Goal: Contribute content: Contribute content

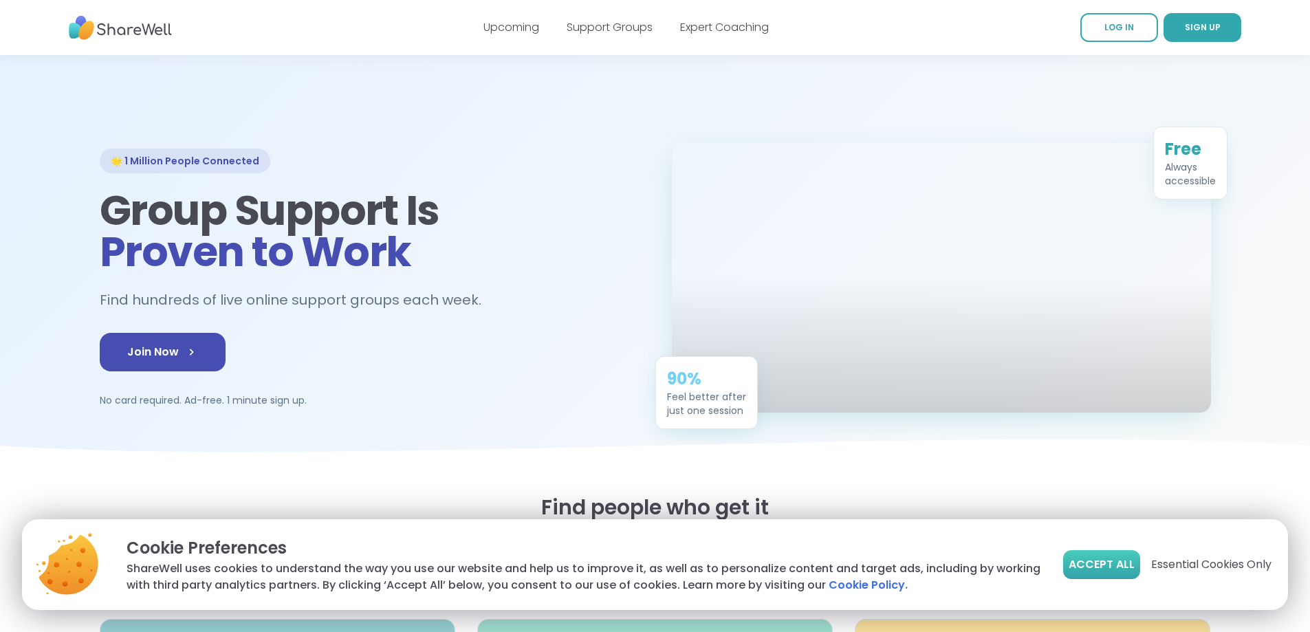
click at [1111, 572] on span "Accept All" at bounding box center [1102, 564] width 66 height 17
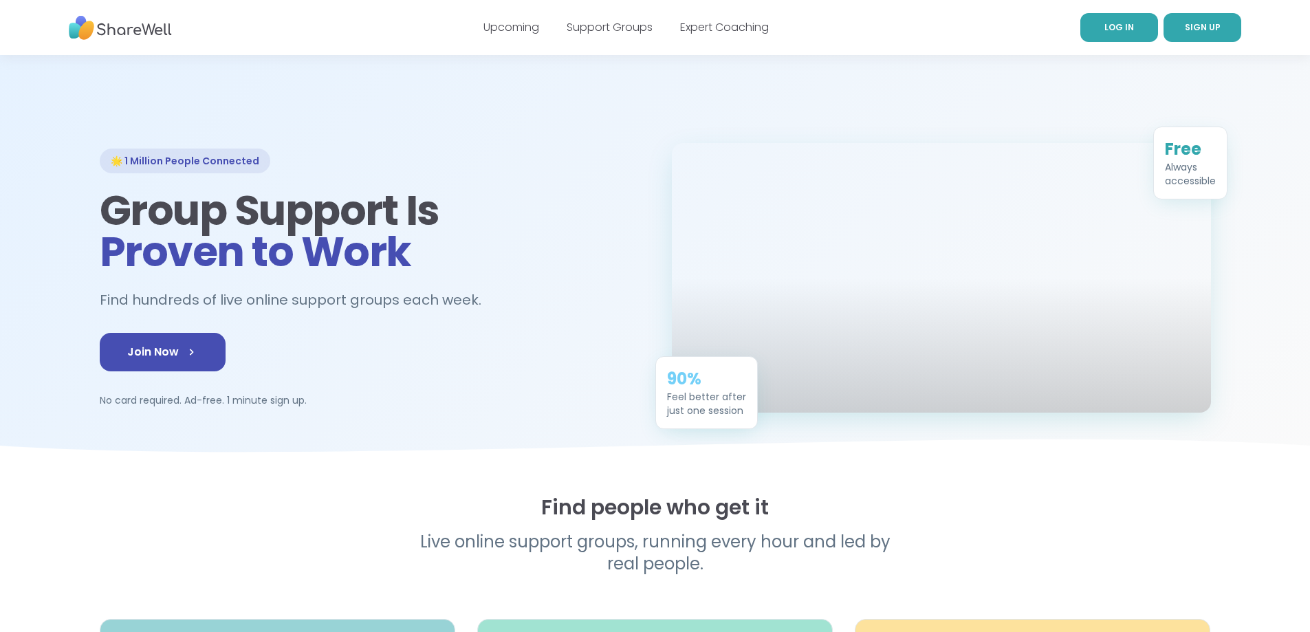
click at [1135, 30] on link "LOG IN" at bounding box center [1119, 27] width 78 height 29
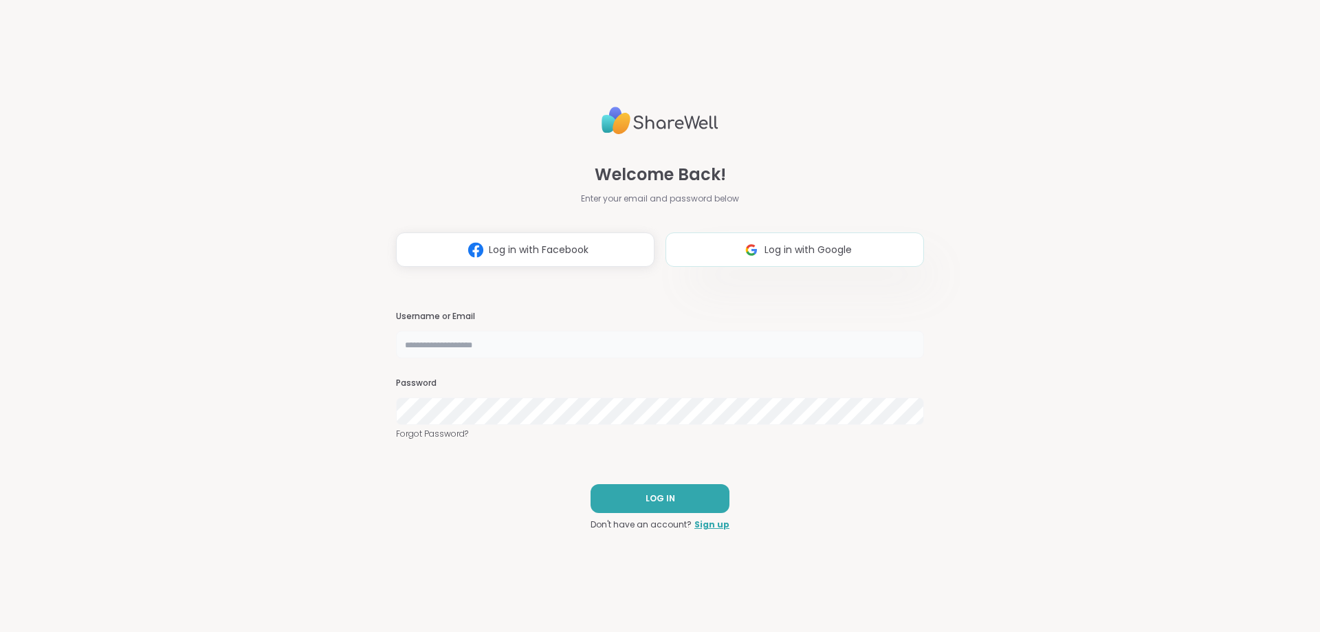
type input "**********"
click at [829, 246] on span "Log in with Google" at bounding box center [808, 250] width 87 height 14
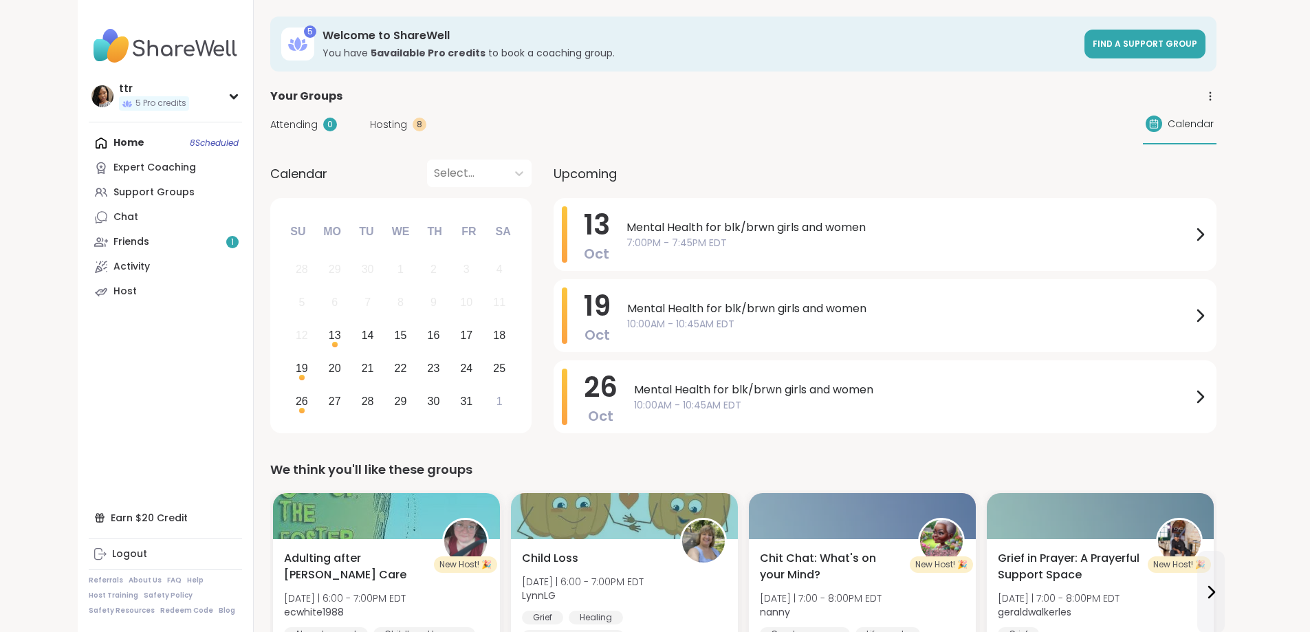
click at [148, 143] on div "Home 8 Scheduled Expert Coaching Support Groups Chat Friends 1 Activity Host" at bounding box center [165, 217] width 153 height 173
drag, startPoint x: 351, startPoint y: 114, endPoint x: 329, endPoint y: 122, distance: 23.3
click at [339, 119] on div "Attending 0 Hosting 8 Calendar" at bounding box center [743, 125] width 946 height 40
click at [370, 122] on div "Hosting 8" at bounding box center [398, 125] width 56 height 14
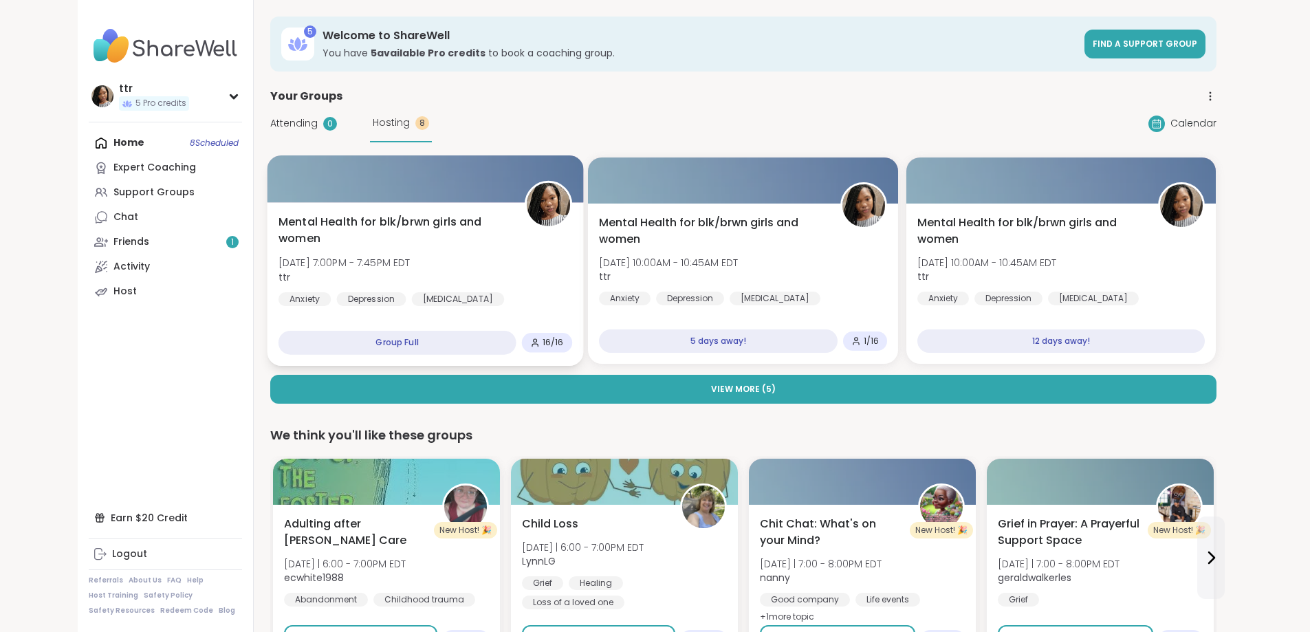
click at [368, 208] on div "Mental Health for blk/brwn girls and women [DATE] 7:00PM - 7:45PM EDT ttr Anxie…" at bounding box center [425, 284] width 316 height 164
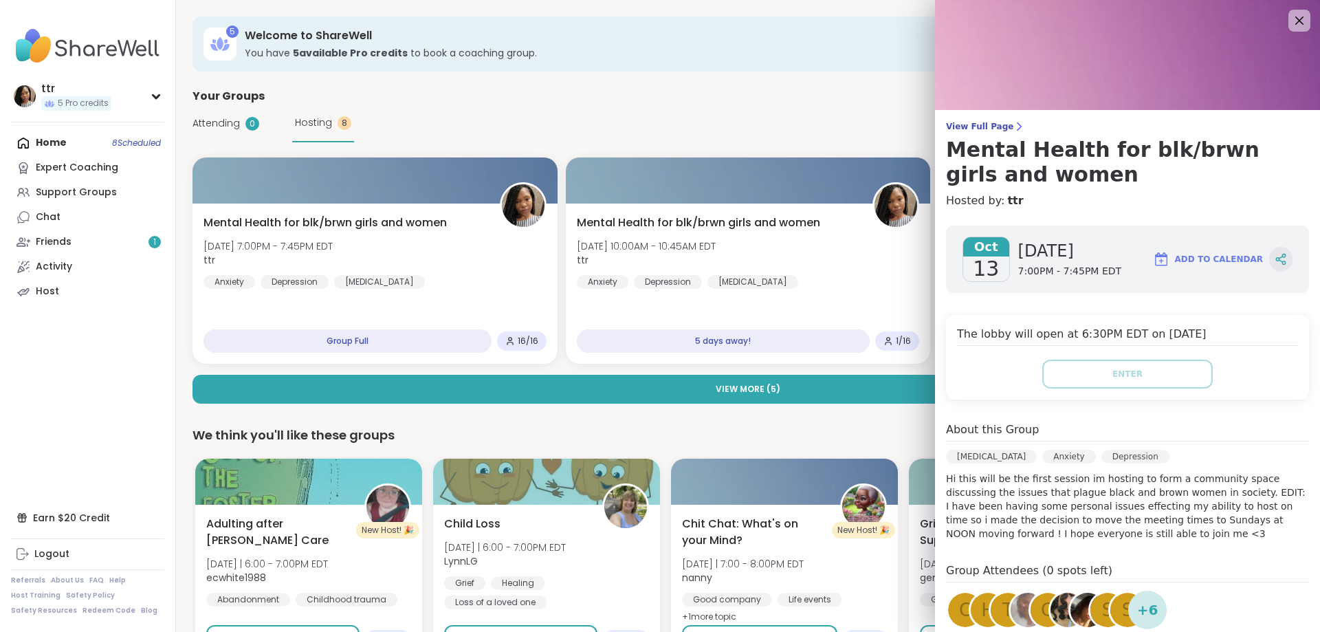
click at [1275, 256] on icon at bounding box center [1281, 259] width 12 height 12
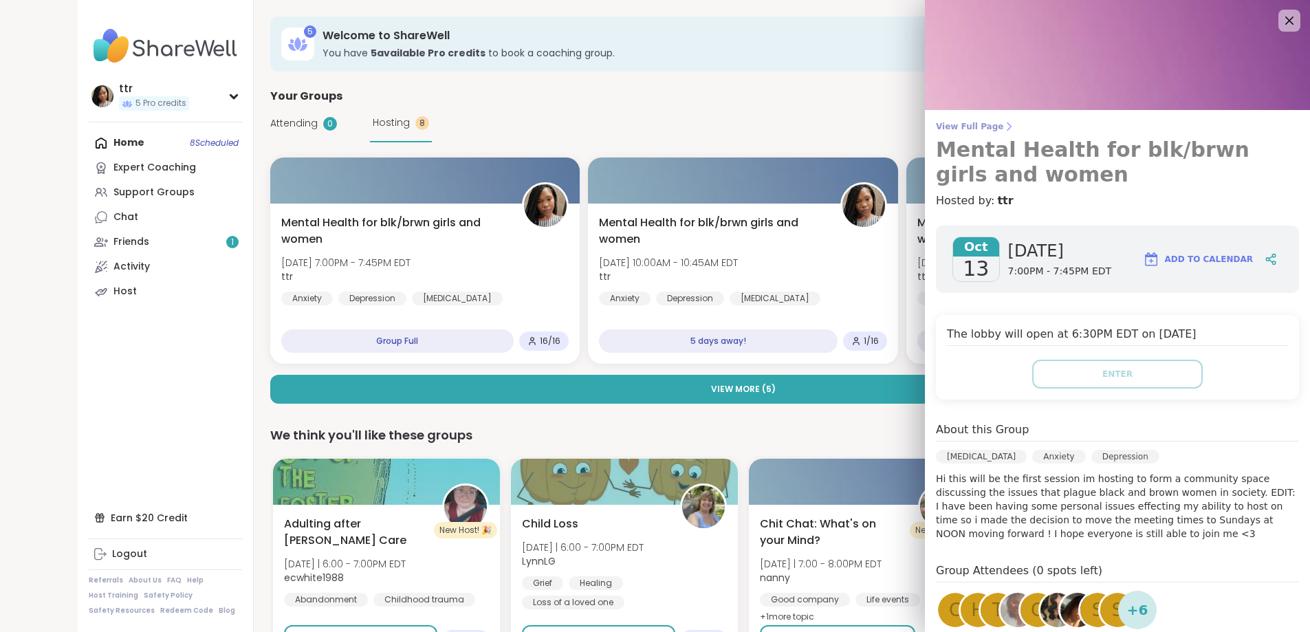
click at [1018, 131] on span "View Full Page" at bounding box center [1117, 126] width 363 height 11
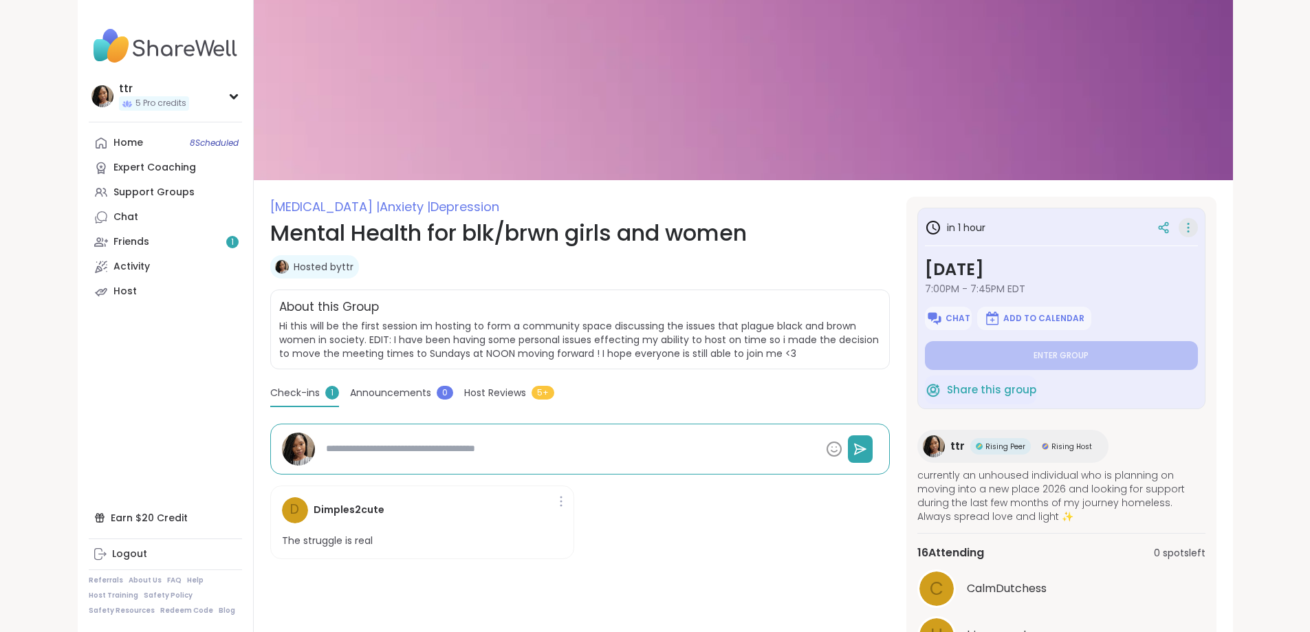
click at [1195, 232] on icon at bounding box center [1188, 227] width 14 height 19
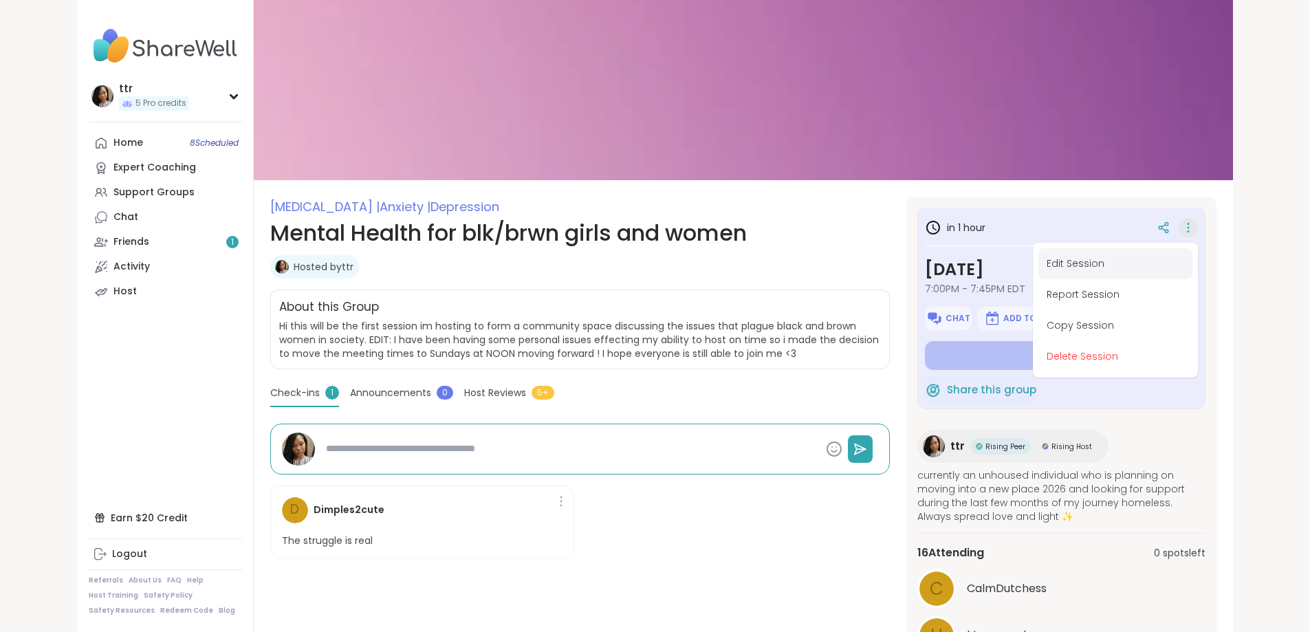
click at [1192, 263] on button "Edit Session" at bounding box center [1115, 263] width 154 height 31
type textarea "*"
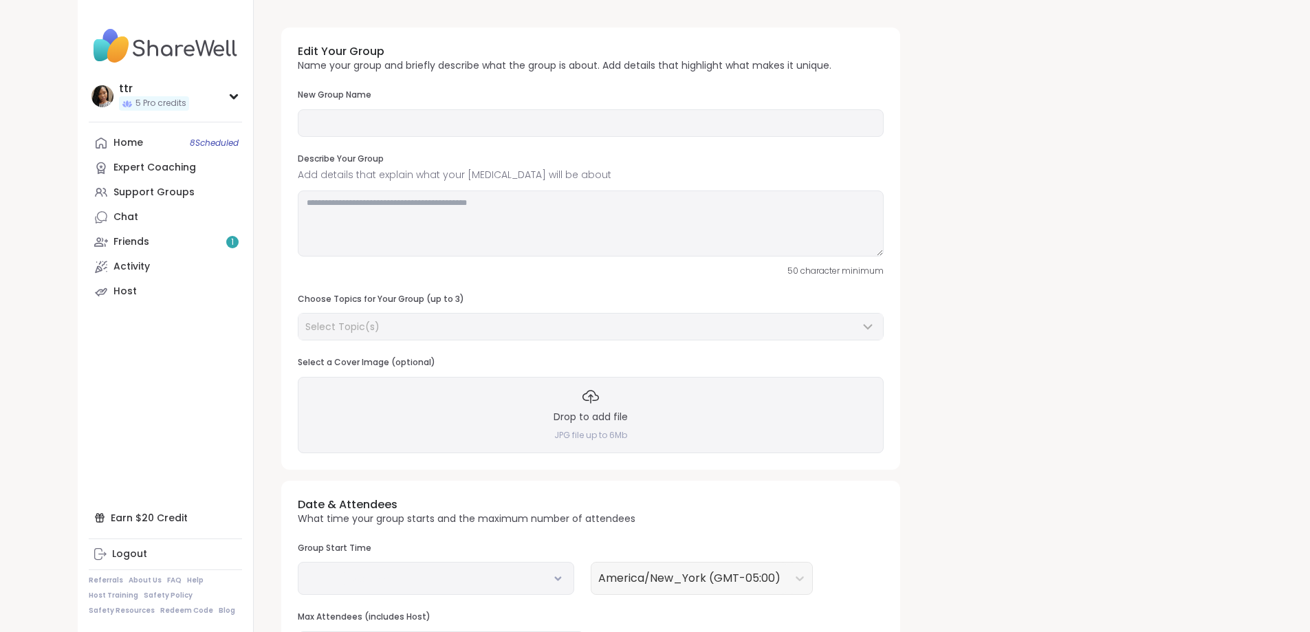
type input "**********"
type textarea "**********"
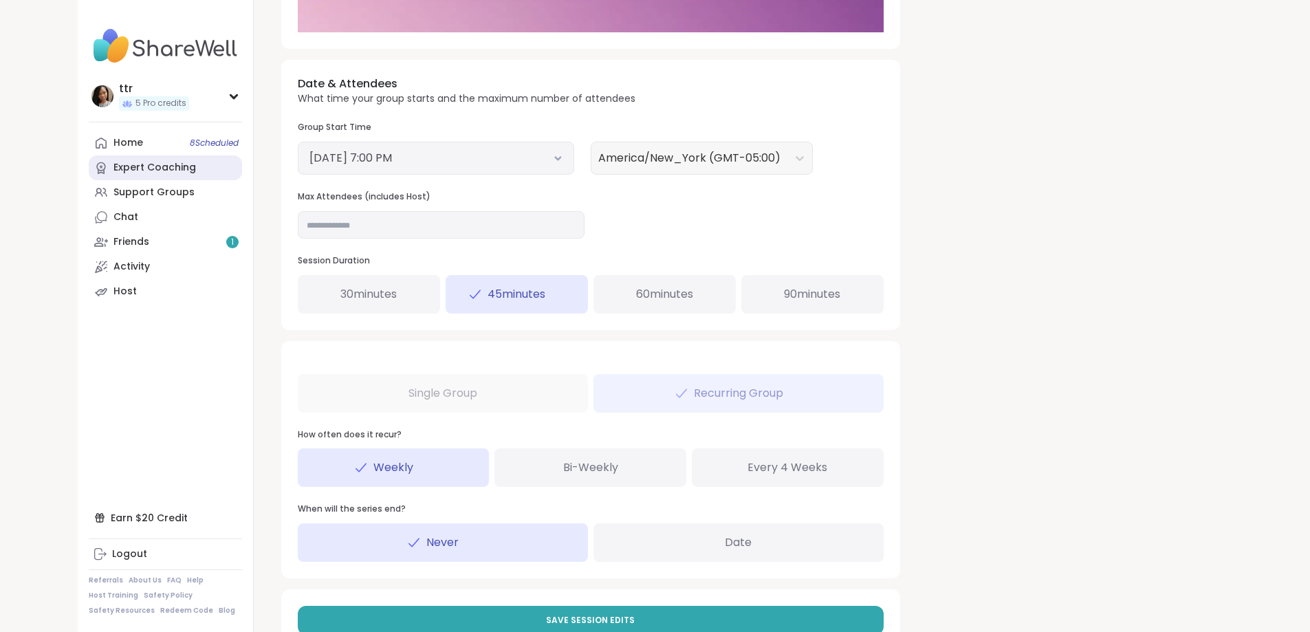
scroll to position [444, 0]
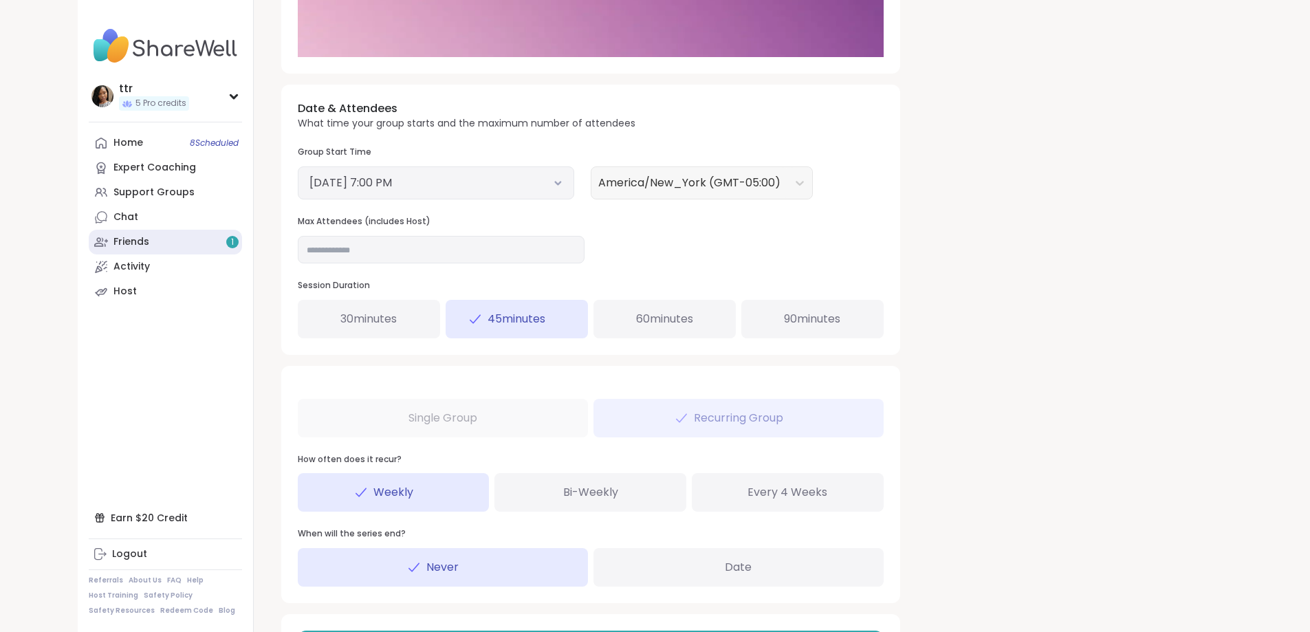
click at [89, 241] on link "Friends 1" at bounding box center [165, 242] width 153 height 25
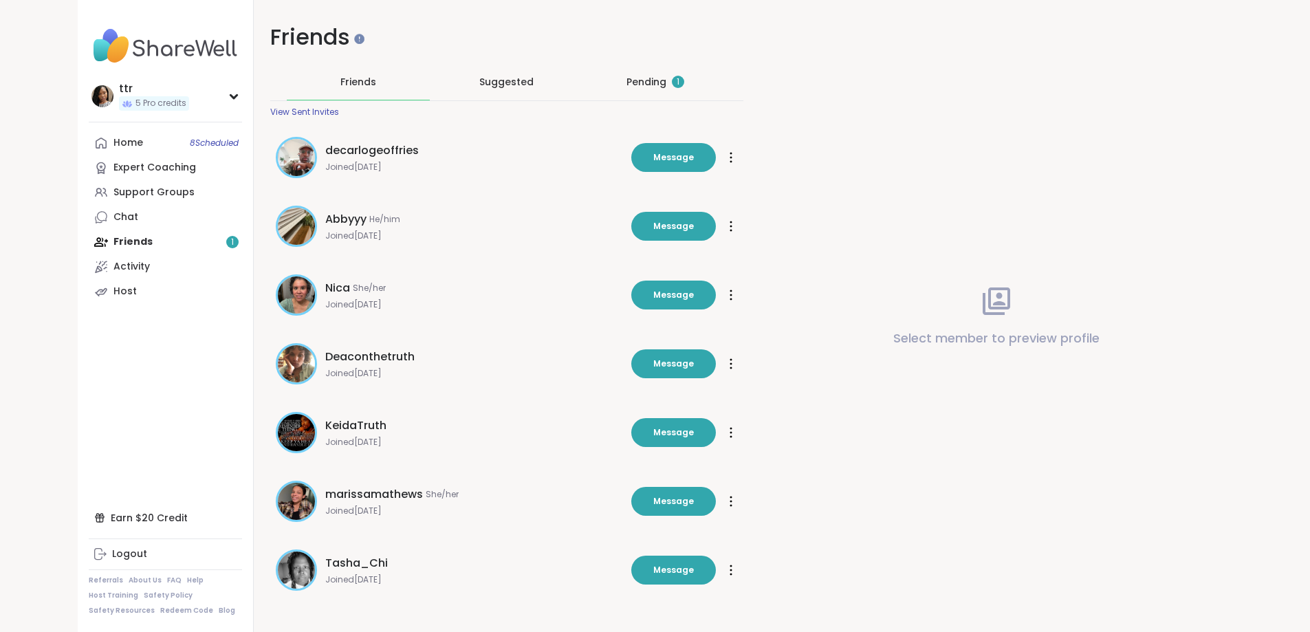
click at [626, 80] on div "Pending 1" at bounding box center [655, 82] width 58 height 14
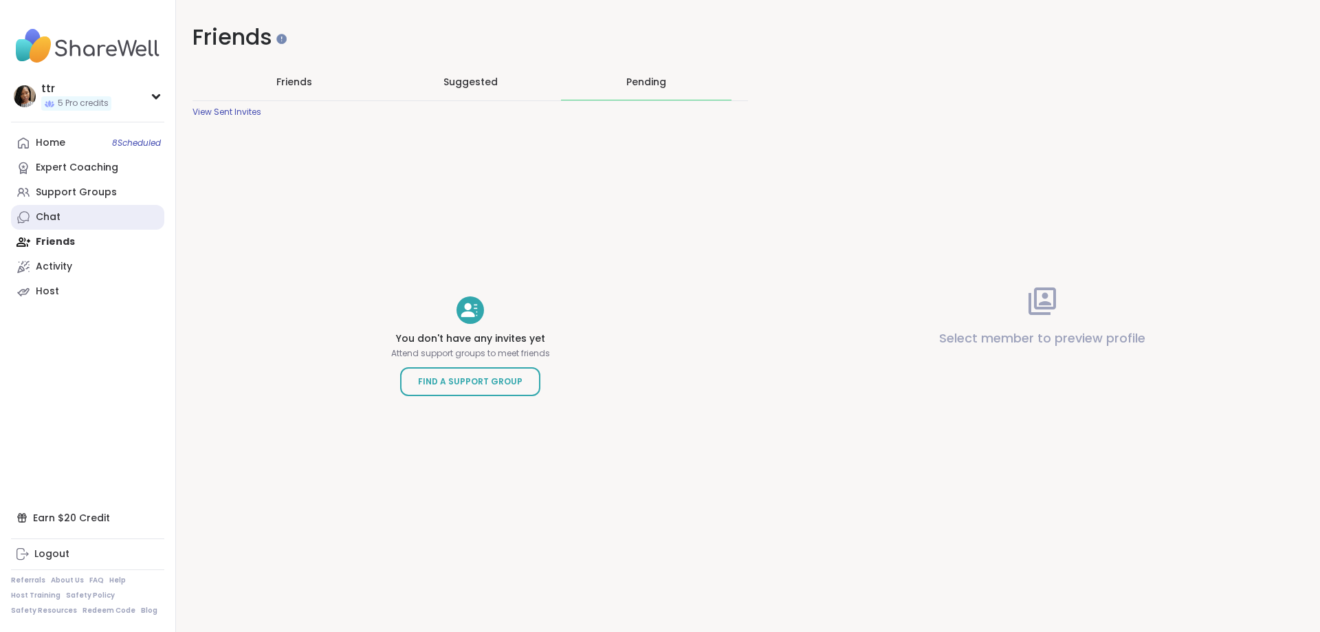
click at [39, 222] on div "Chat" at bounding box center [48, 217] width 25 height 14
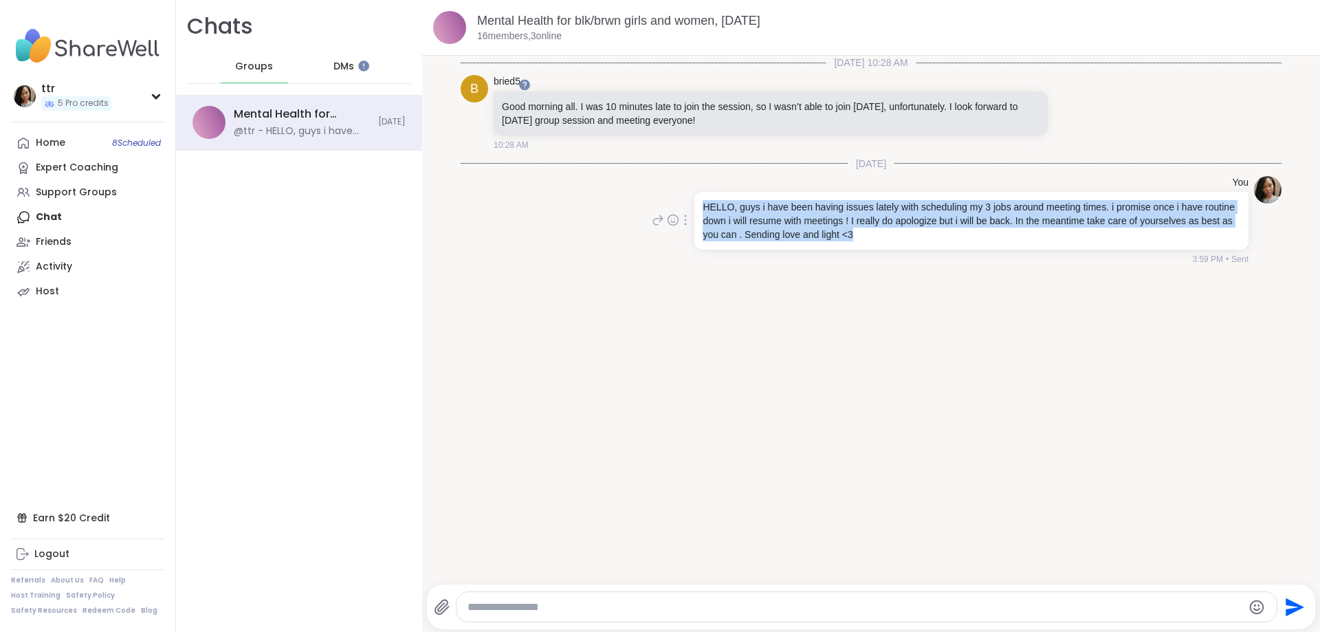
drag, startPoint x: 897, startPoint y: 237, endPoint x: 695, endPoint y: 200, distance: 206.1
click at [695, 200] on div "HELLO, guys i have been having issues lately with scheduling my 3 jobs around m…" at bounding box center [972, 221] width 554 height 58
copy p "HELLO, guys i have been having issues lately with scheduling my 3 jobs around m…"
click at [65, 136] on link "Home 8 Scheduled" at bounding box center [87, 143] width 153 height 25
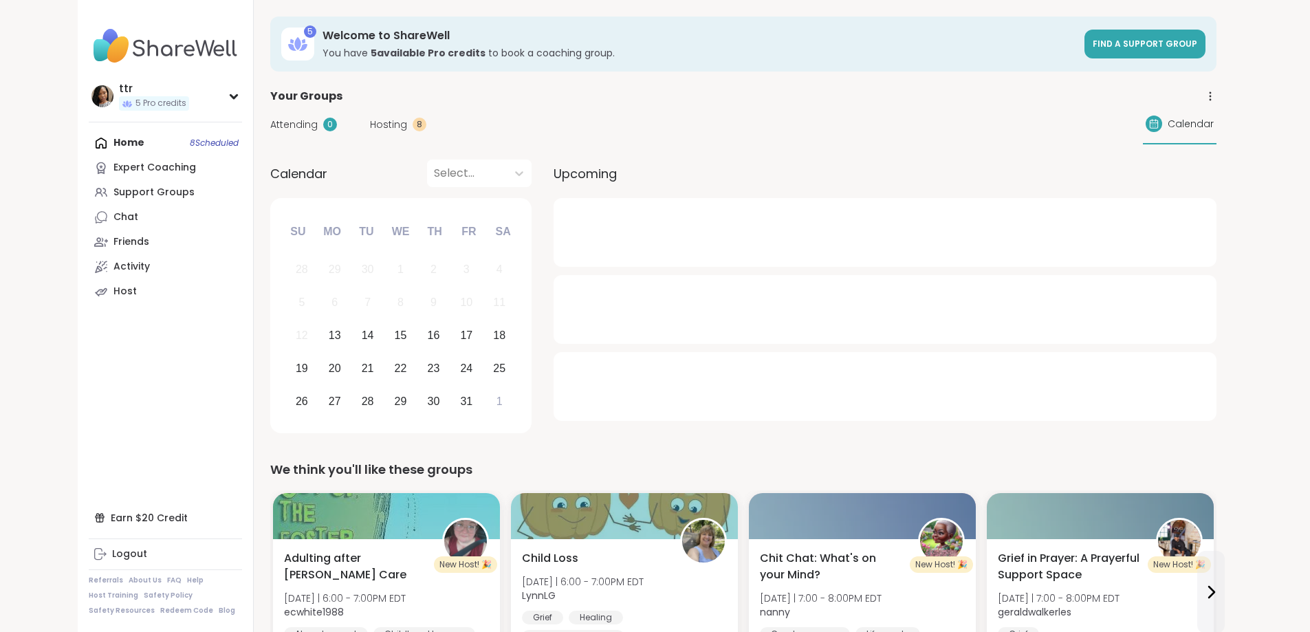
click at [370, 129] on span "Hosting" at bounding box center [388, 125] width 37 height 14
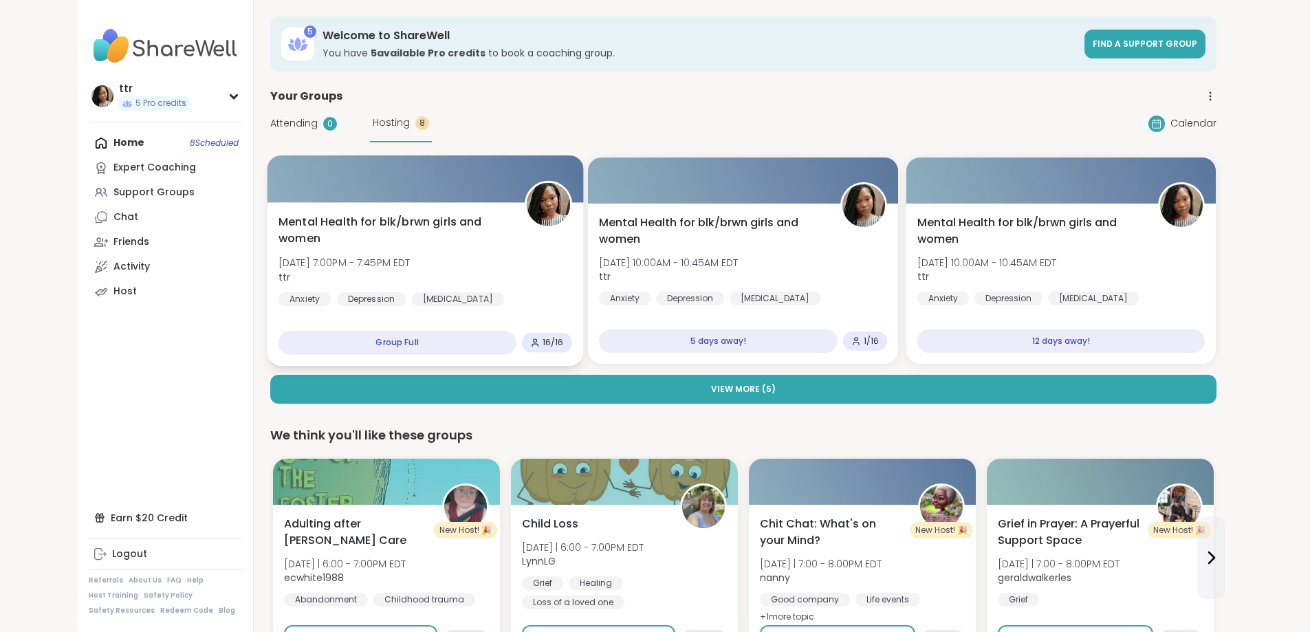
click at [332, 236] on div "Mental Health for blk/brwn girls and women [DATE] 7:00PM - 7:45PM EDT ttr Anxie…" at bounding box center [425, 260] width 294 height 93
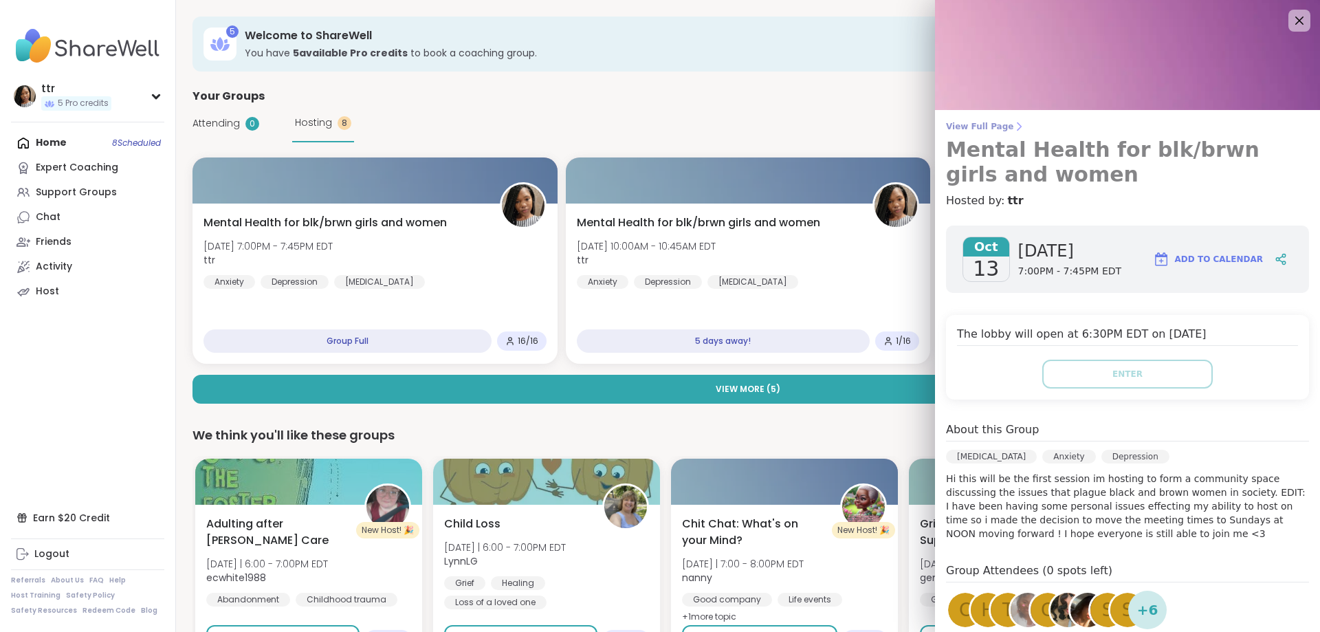
click at [982, 135] on link "View Full Page Mental Health for blk/brwn girls and women" at bounding box center [1127, 154] width 363 height 66
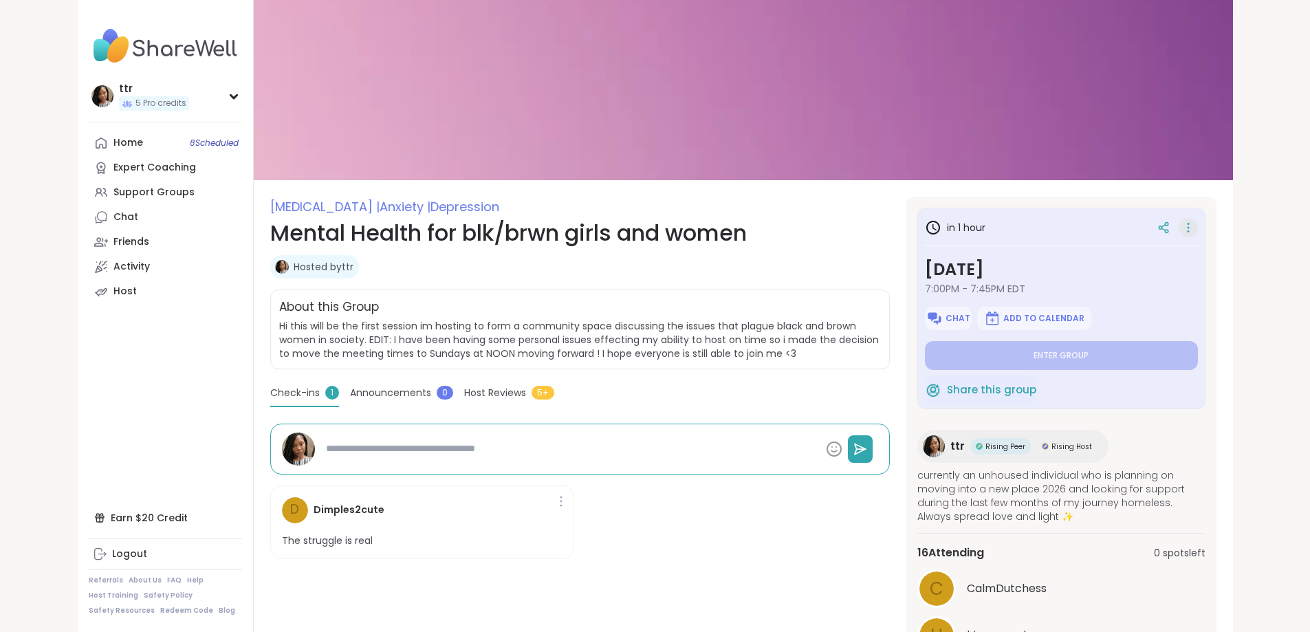
click at [1195, 231] on icon at bounding box center [1188, 227] width 14 height 19
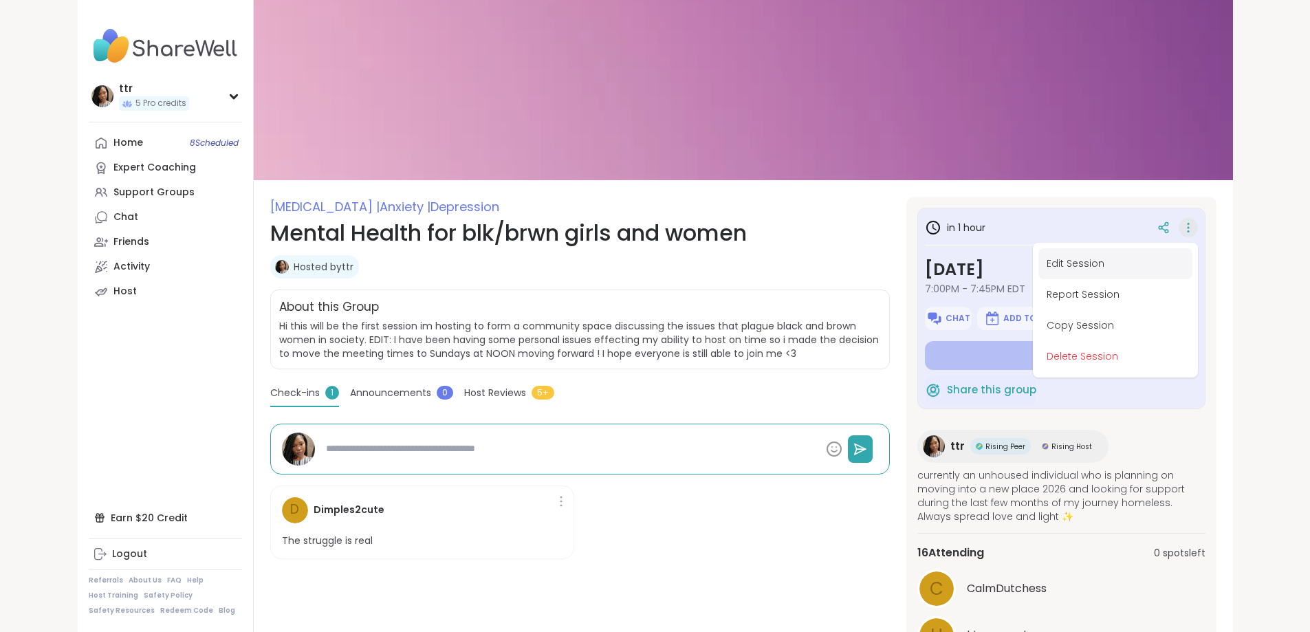
click at [1192, 259] on button "Edit Session" at bounding box center [1115, 263] width 154 height 31
type textarea "*"
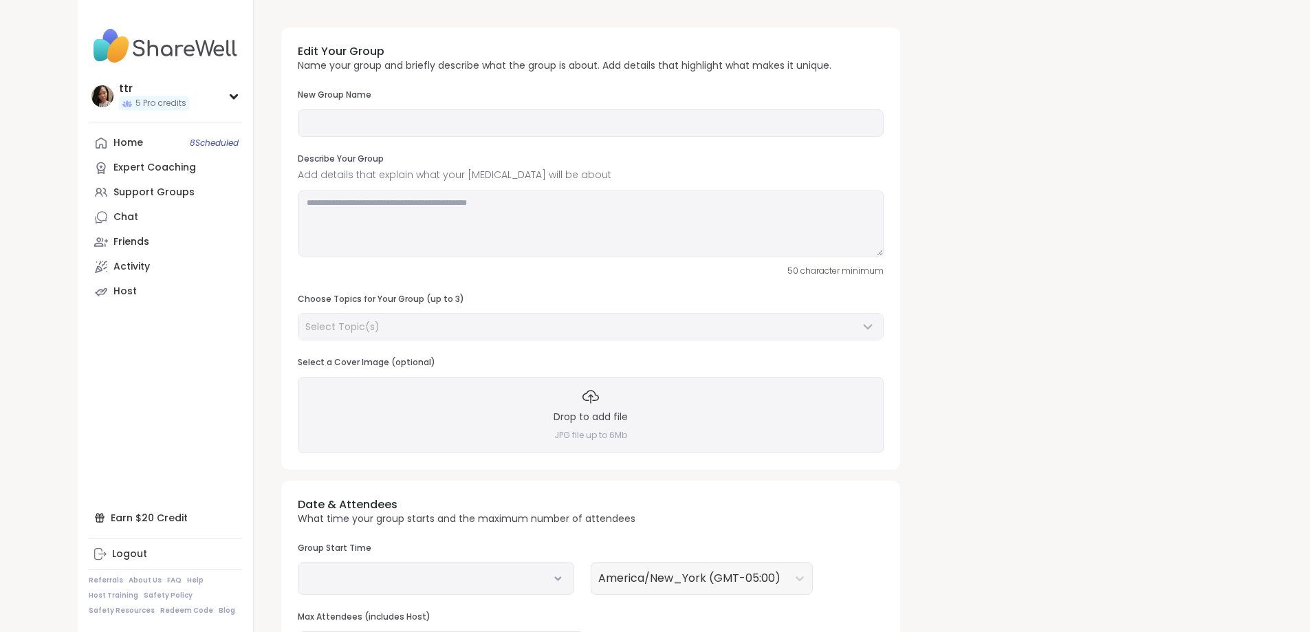
type input "**********"
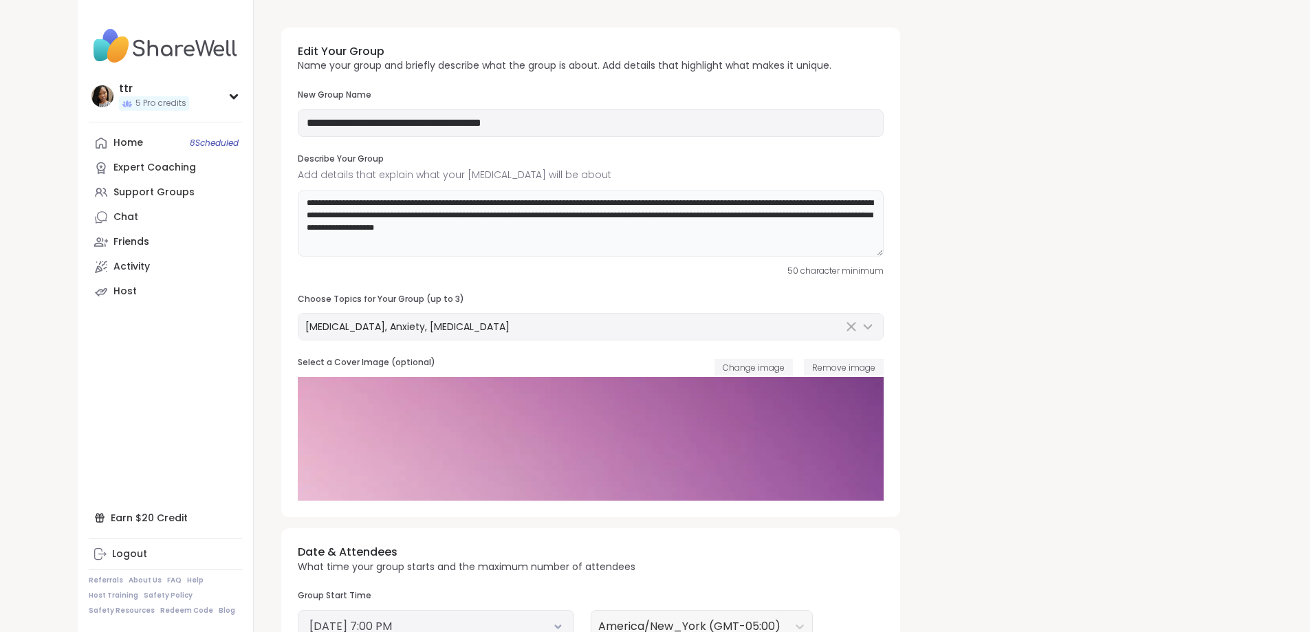
drag, startPoint x: 596, startPoint y: 239, endPoint x: 280, endPoint y: 213, distance: 317.3
click at [298, 214] on textarea "**********" at bounding box center [591, 223] width 586 height 66
paste textarea "**********"
drag, startPoint x: 335, startPoint y: 218, endPoint x: 302, endPoint y: 221, distance: 33.1
click at [302, 221] on textarea "**********" at bounding box center [591, 223] width 586 height 66
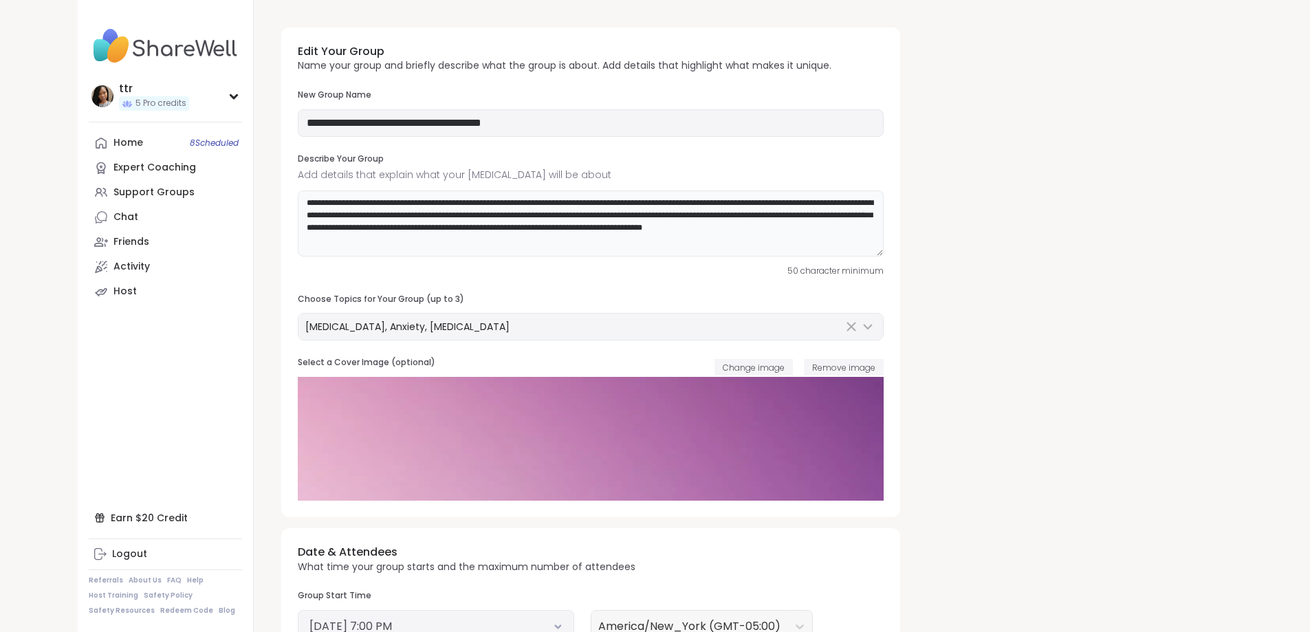
drag, startPoint x: 400, startPoint y: 219, endPoint x: 343, endPoint y: 217, distance: 56.4
click at [343, 217] on textarea "**********" at bounding box center [591, 223] width 586 height 66
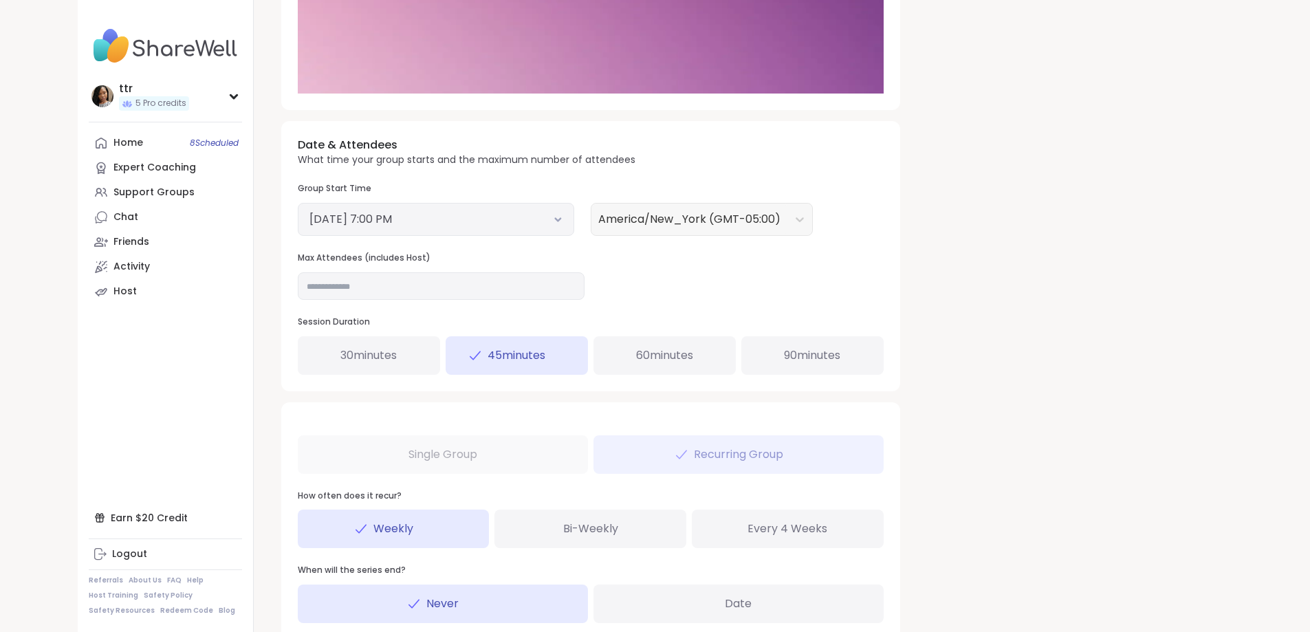
scroll to position [512, 0]
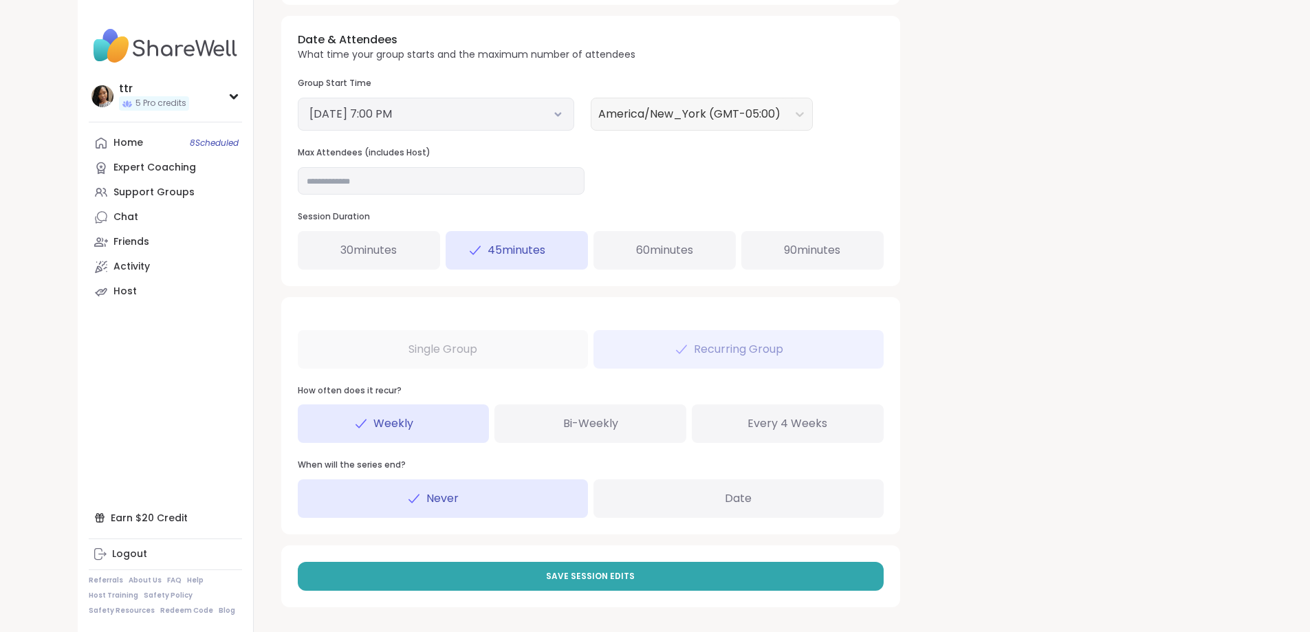
type textarea "**********"
click at [406, 120] on button "[DATE] 7:00 PM" at bounding box center [435, 114] width 253 height 17
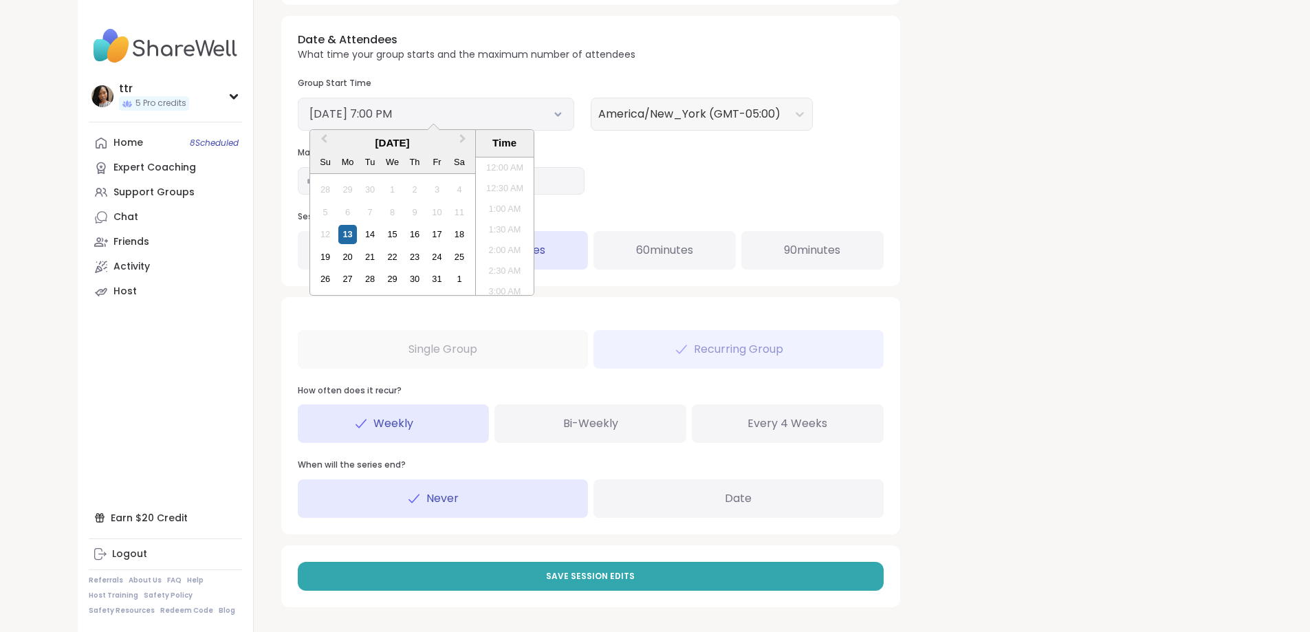
scroll to position [725, 0]
click at [450, 236] on div "18" at bounding box center [459, 234] width 19 height 19
click at [476, 200] on li "10:00 AM" at bounding box center [505, 198] width 58 height 21
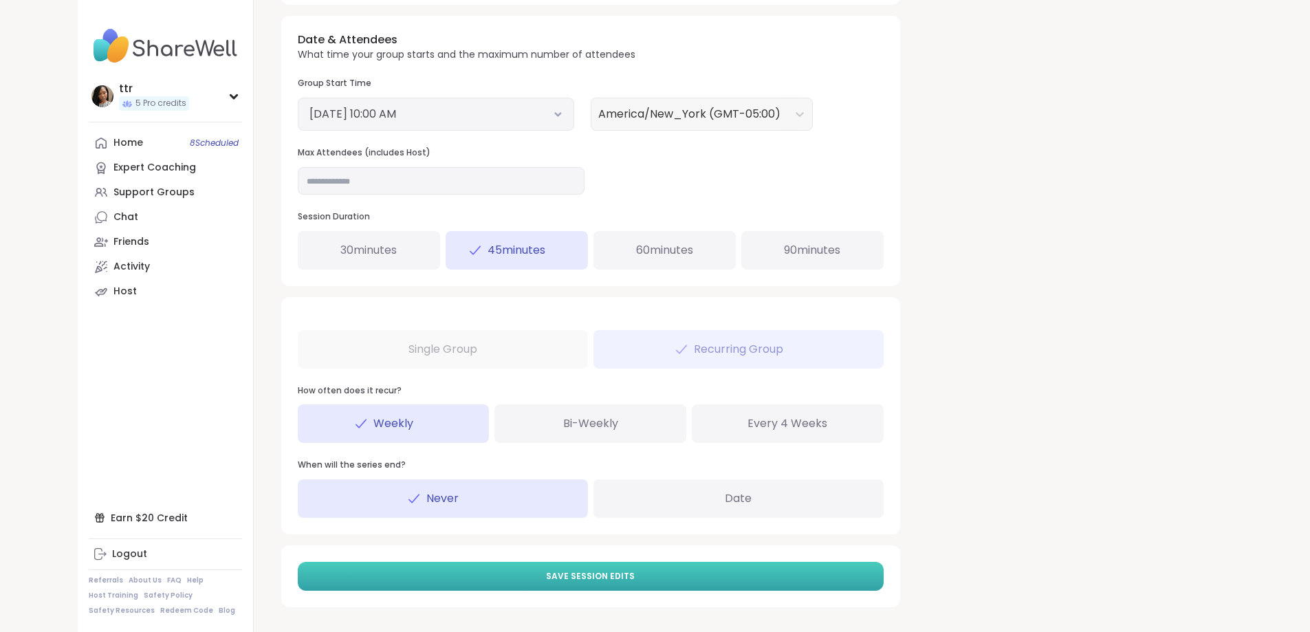
click at [481, 563] on button "Save Session Edits" at bounding box center [591, 576] width 586 height 29
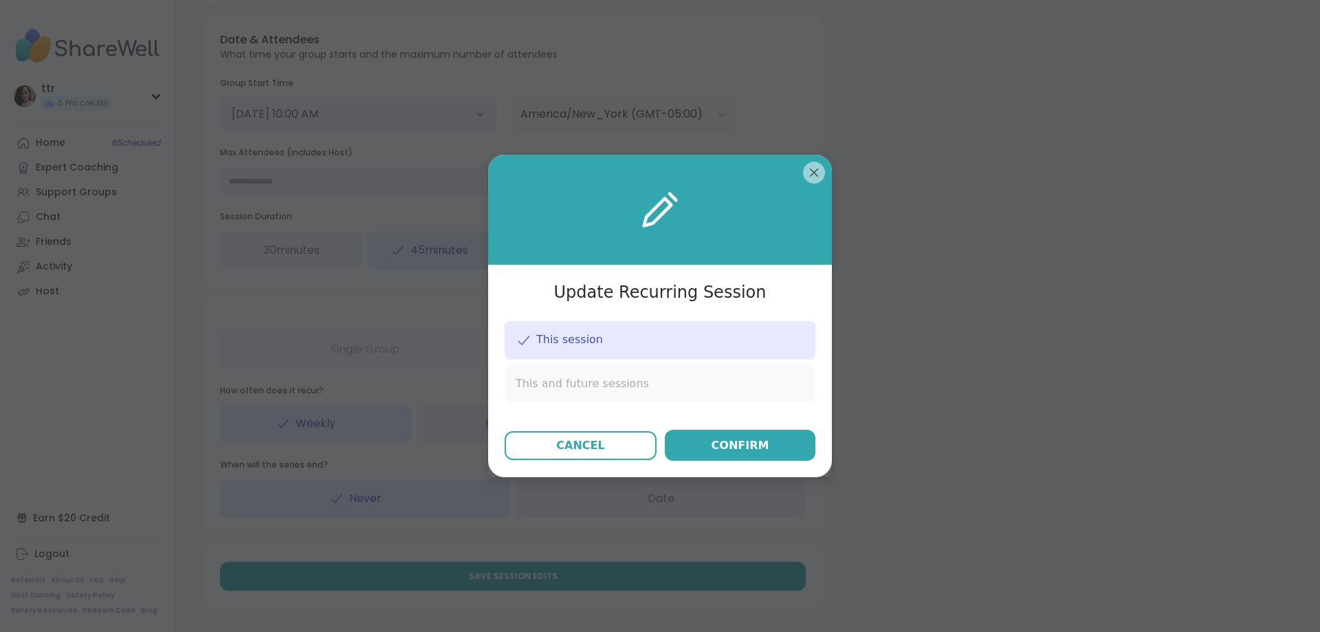
click at [660, 382] on div "This and future sessions" at bounding box center [660, 383] width 311 height 37
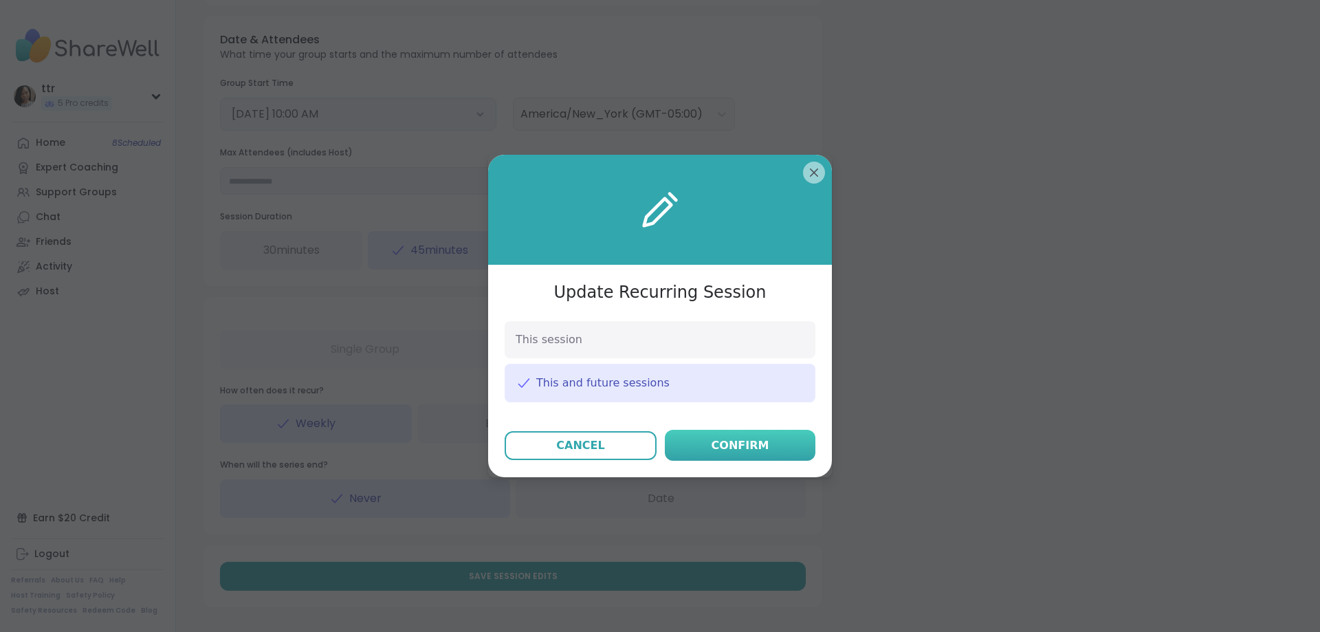
click at [754, 446] on div "Confirm" at bounding box center [741, 445] width 58 height 17
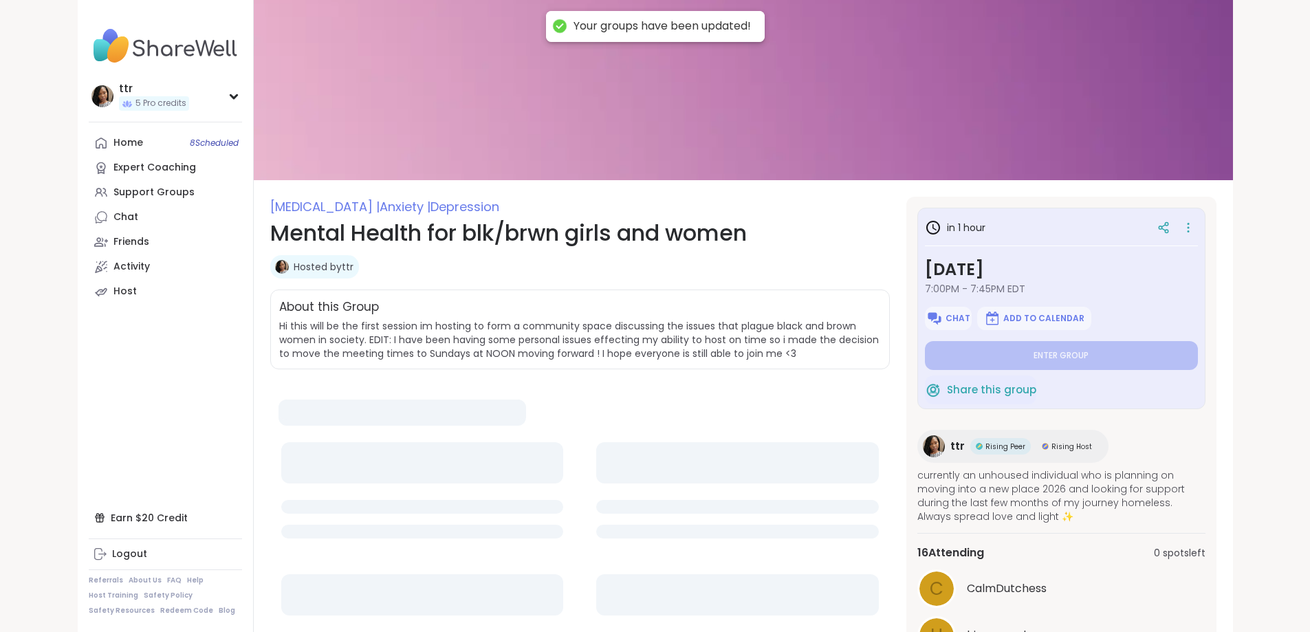
type textarea "*"
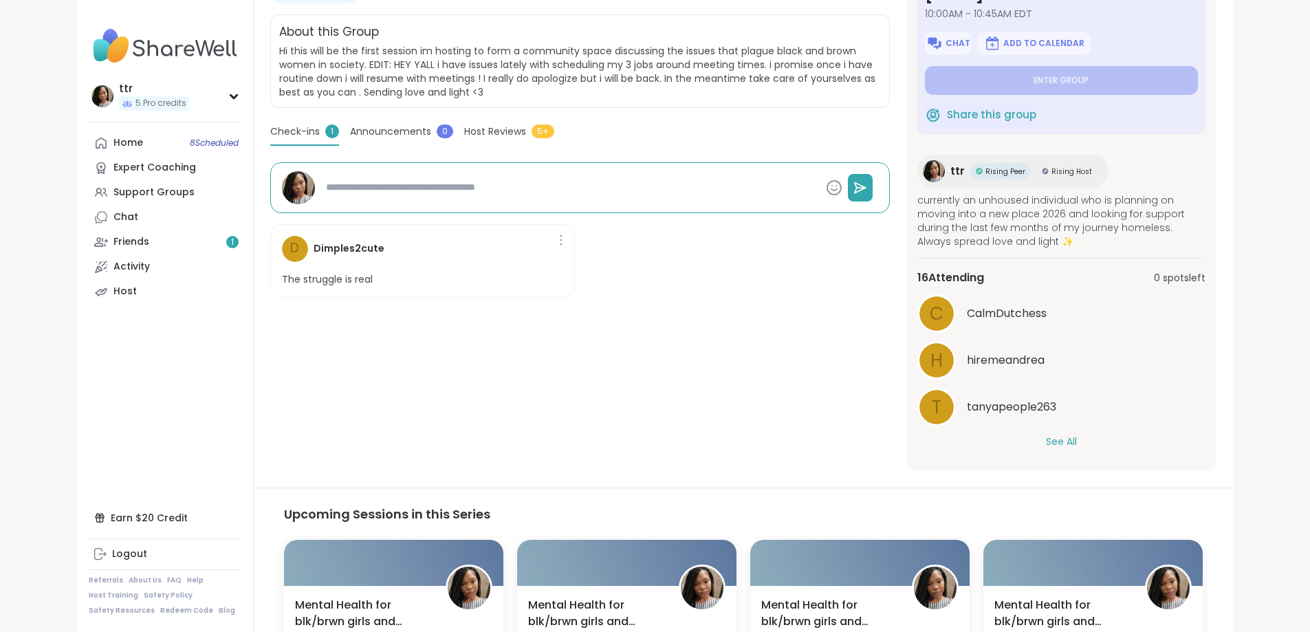
click at [464, 124] on span "Host Reviews" at bounding box center [495, 131] width 62 height 14
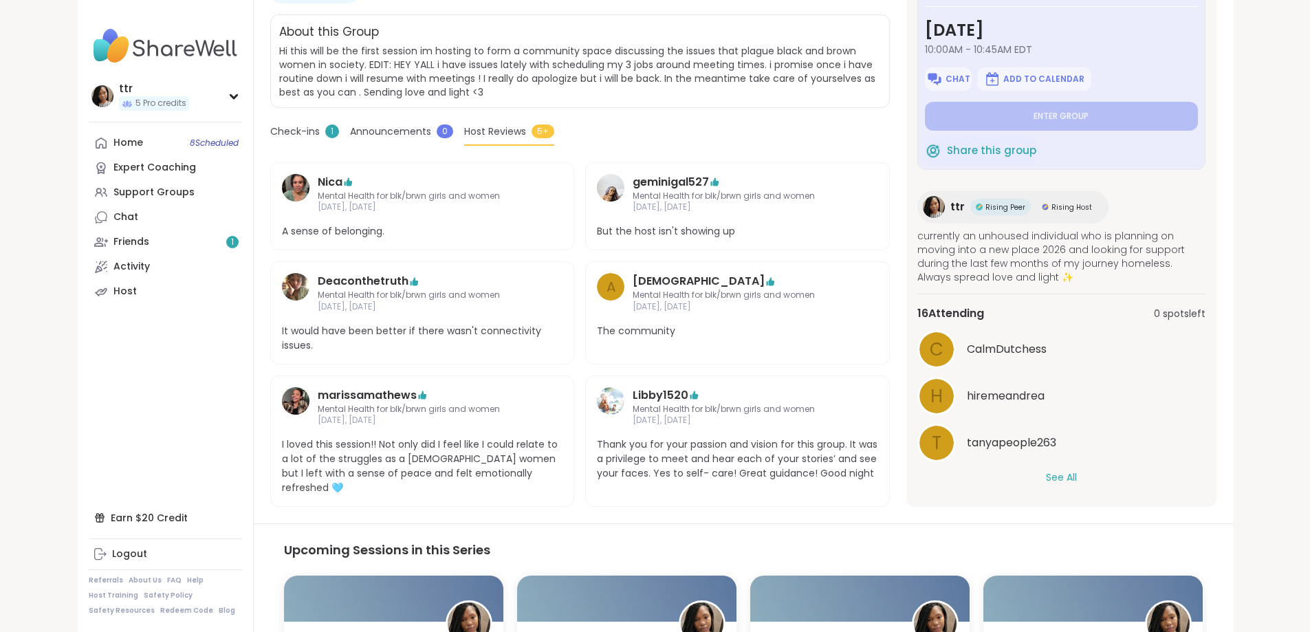
click at [270, 124] on span "Check-ins" at bounding box center [295, 131] width 50 height 14
type textarea "*"
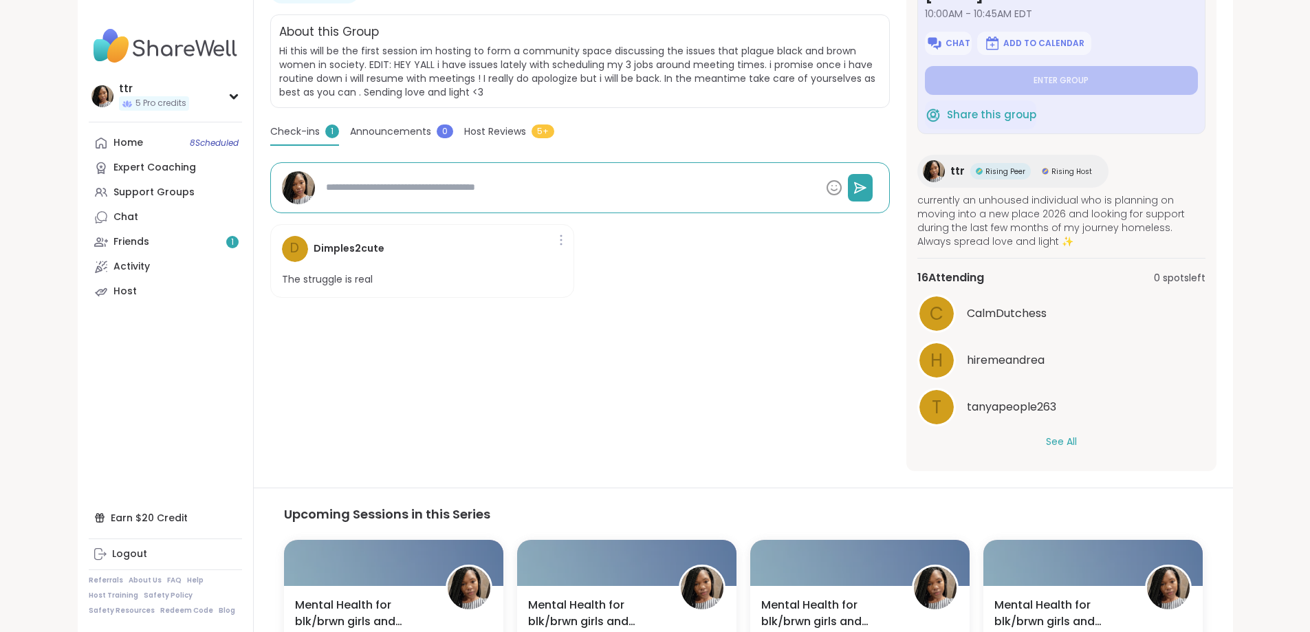
click at [397, 252] on div "D Dimples2cute The struggle is real" at bounding box center [422, 261] width 305 height 74
click at [554, 229] on div at bounding box center [561, 240] width 14 height 22
click at [490, 229] on div "D Dimples2cute The struggle is real" at bounding box center [422, 261] width 305 height 74
click at [282, 236] on div "D Dimples2cute" at bounding box center [333, 249] width 102 height 26
click at [314, 241] on h4 "Dimples2cute" at bounding box center [349, 248] width 71 height 14
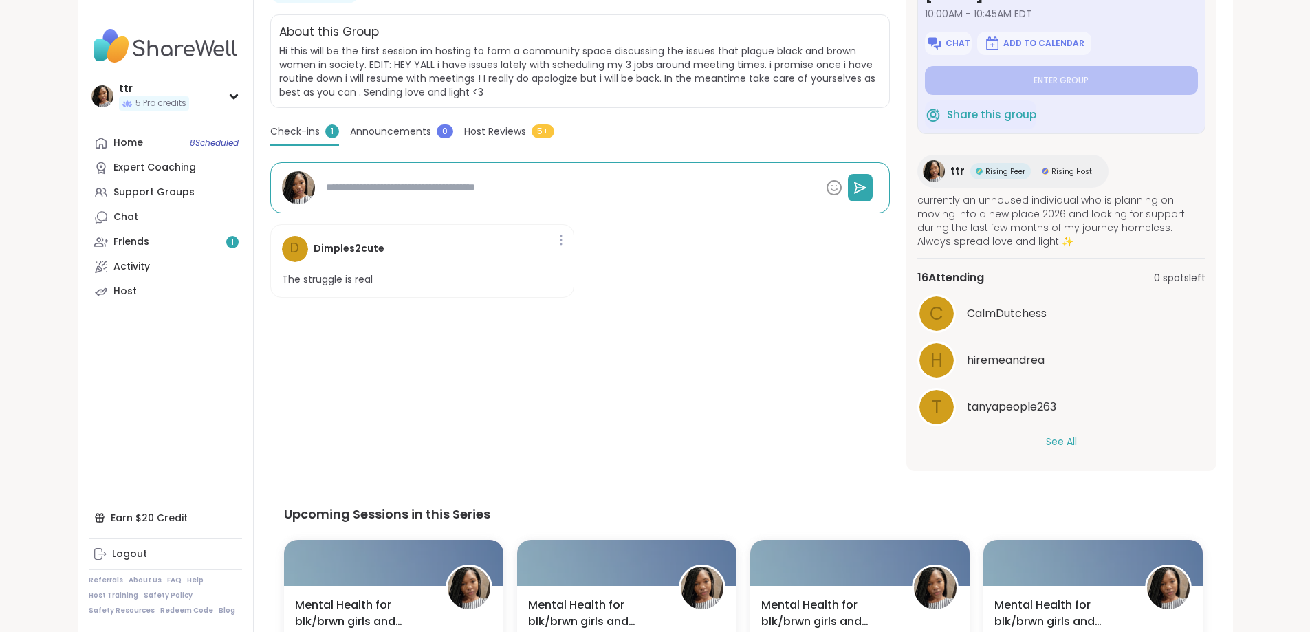
click at [464, 124] on span "Host Reviews" at bounding box center [495, 131] width 62 height 14
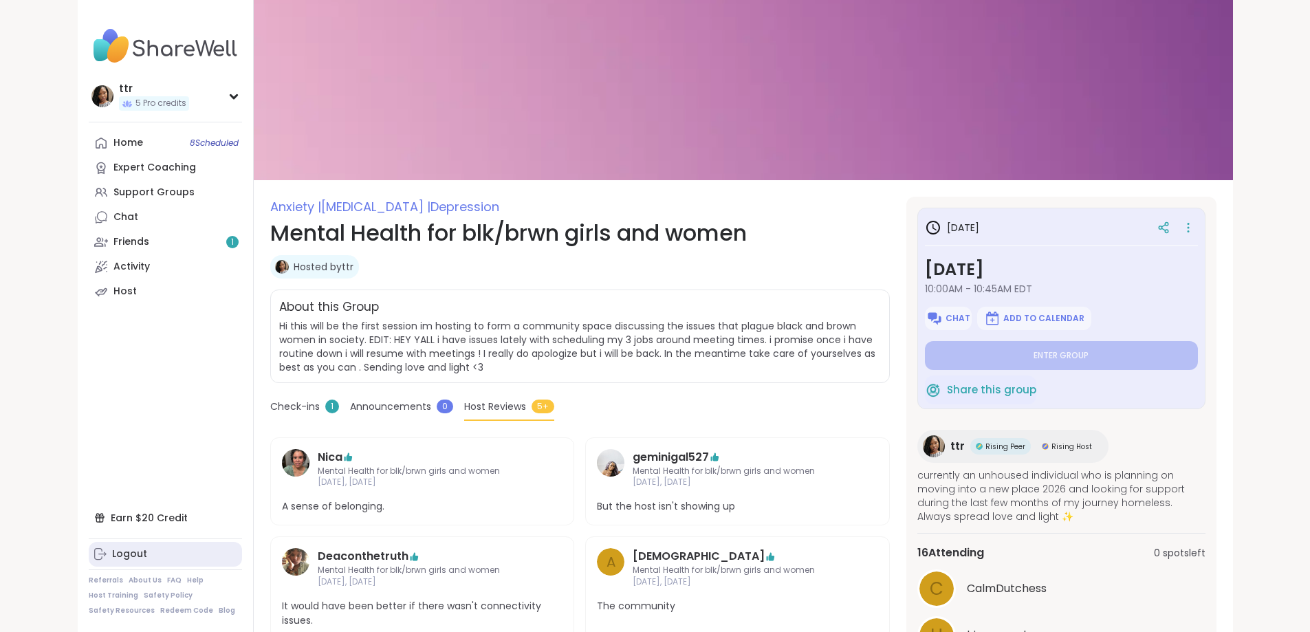
click at [89, 554] on link "Logout" at bounding box center [165, 554] width 153 height 25
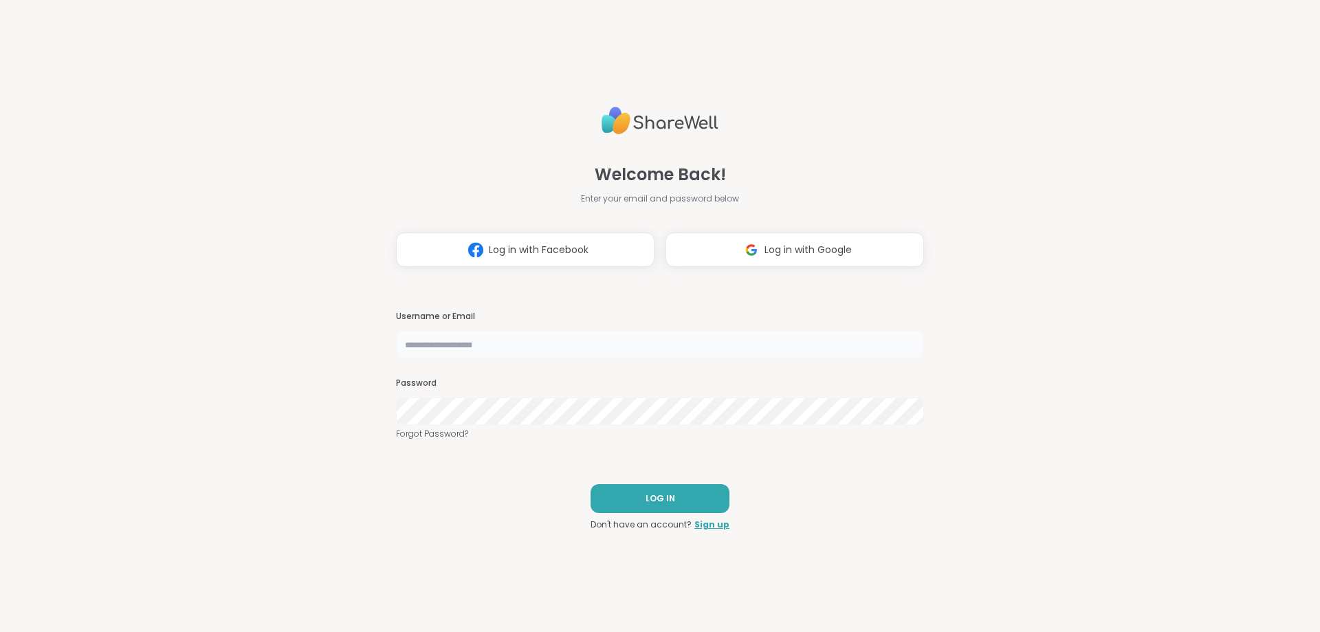
type input "**********"
